Goal: Information Seeking & Learning: Learn about a topic

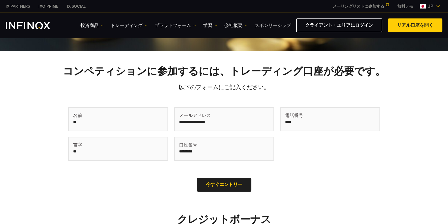
scroll to position [140, 0]
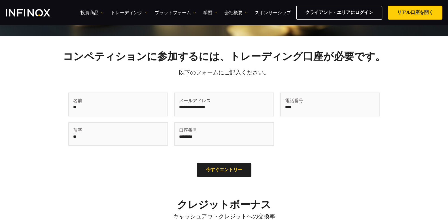
click at [147, 108] on input "text" at bounding box center [118, 104] width 99 height 23
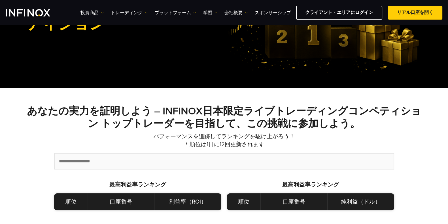
scroll to position [235, 0]
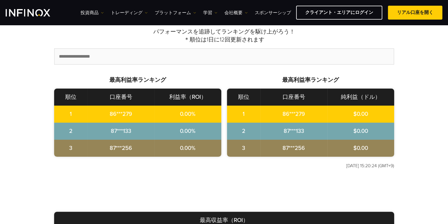
scroll to position [198, 0]
